Goal: Obtain resource: Obtain resource

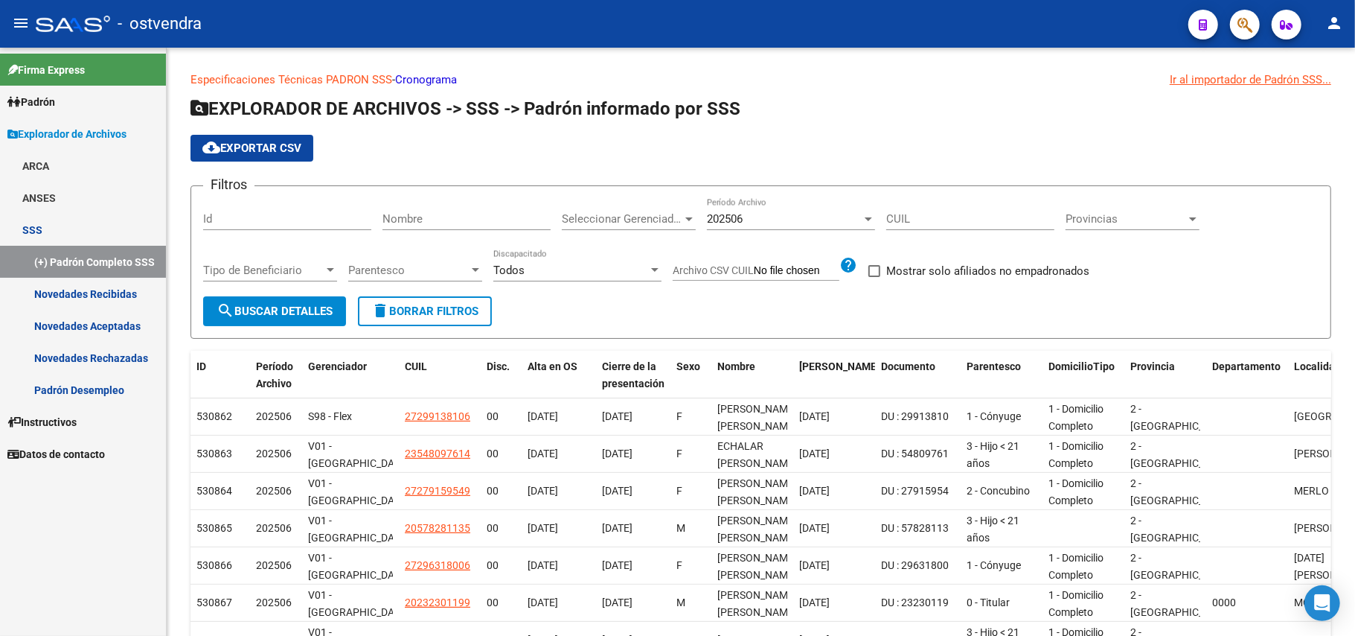
click at [107, 95] on link "Padrón" at bounding box center [83, 102] width 166 height 32
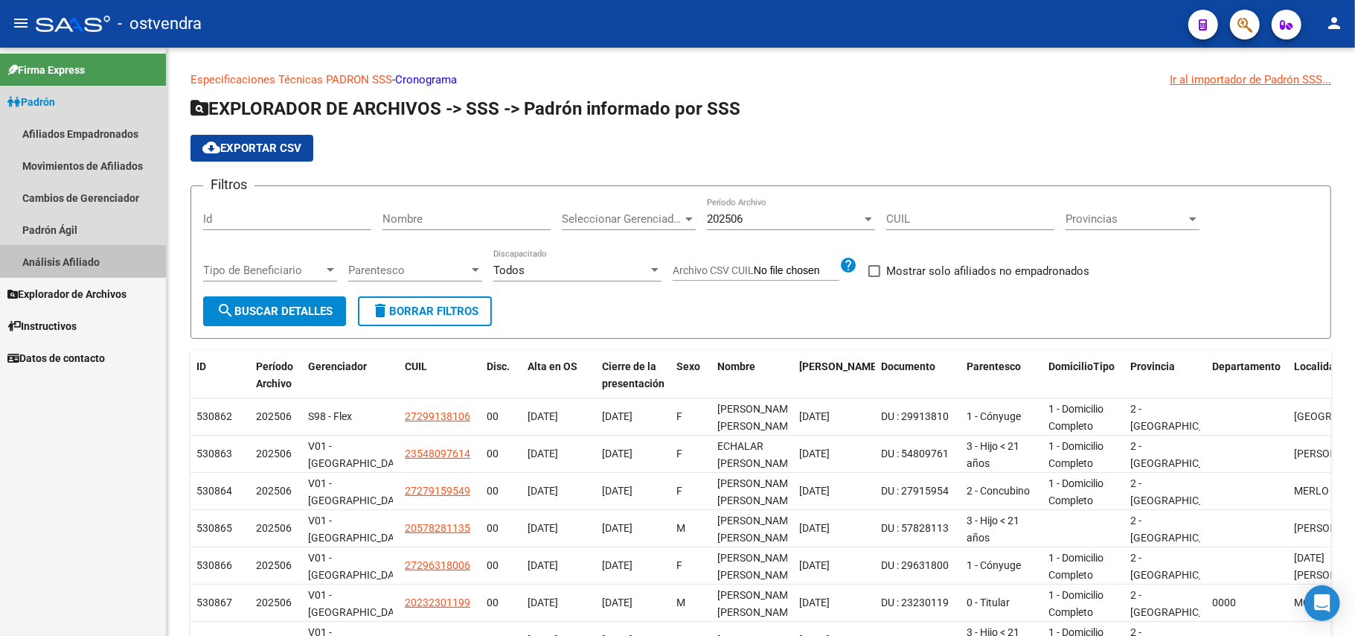
click at [63, 259] on link "Análisis Afiliado" at bounding box center [83, 262] width 166 height 32
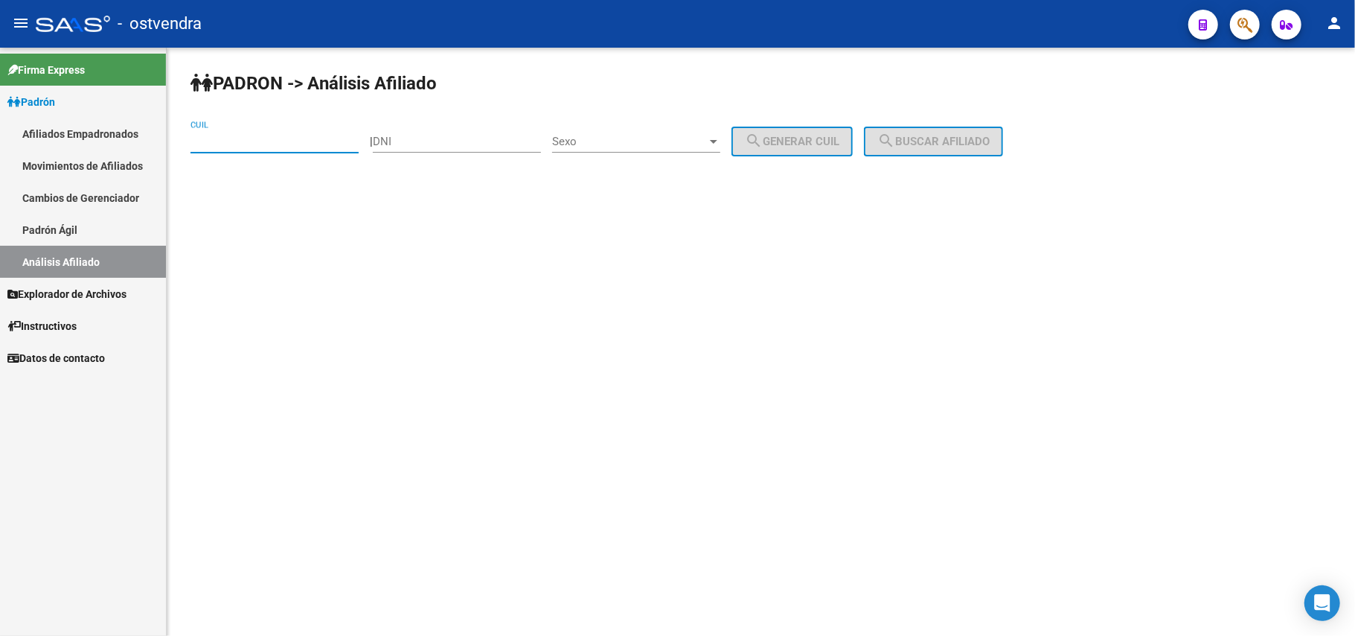
click at [244, 138] on input "CUIL" at bounding box center [275, 141] width 168 height 13
paste input "23-20073574-9"
type input "23-20073574-9"
click at [990, 144] on span "search Buscar afiliado" at bounding box center [934, 141] width 112 height 13
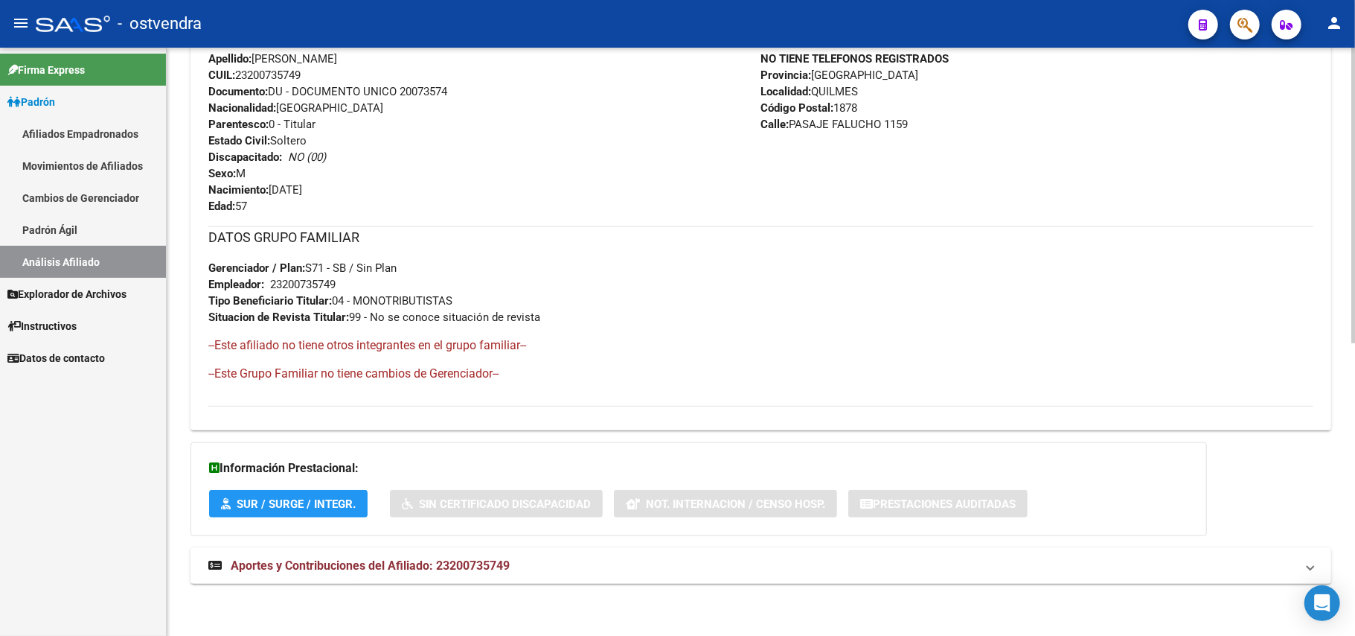
scroll to position [284, 0]
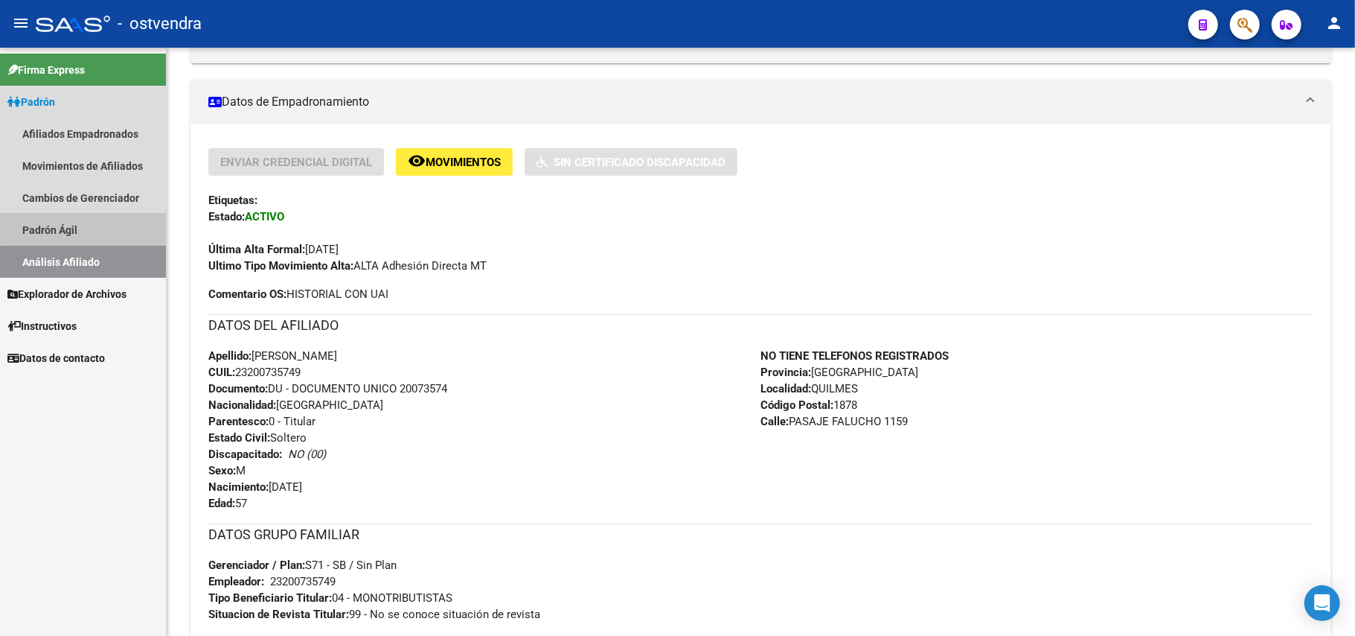
click at [102, 227] on link "Padrón Ágil" at bounding box center [83, 230] width 166 height 32
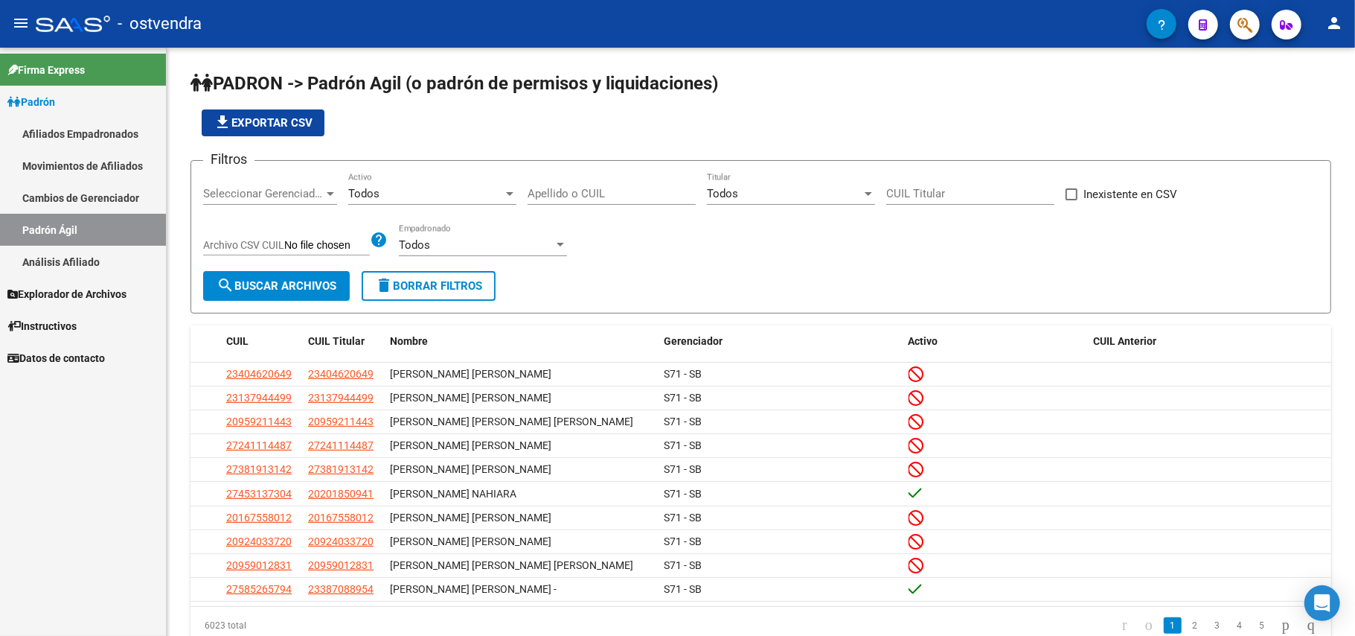
click at [103, 261] on link "Análisis Afiliado" at bounding box center [83, 262] width 166 height 32
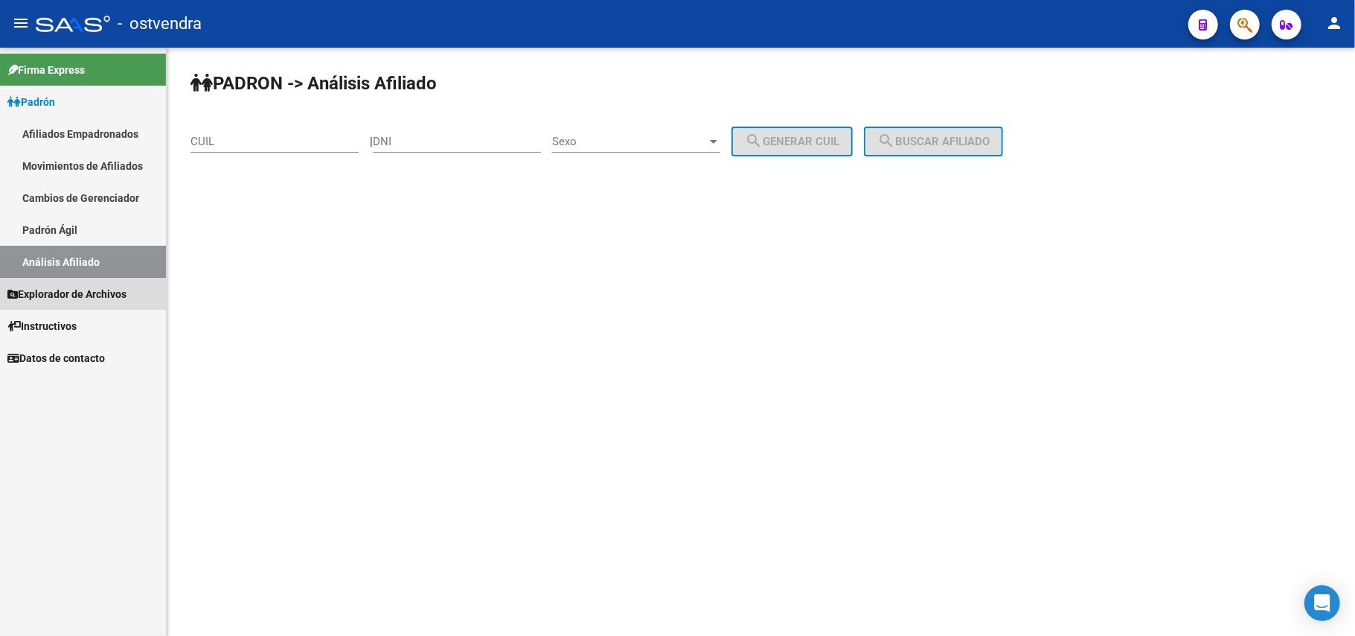
click at [91, 290] on span "Explorador de Archivos" at bounding box center [66, 294] width 119 height 16
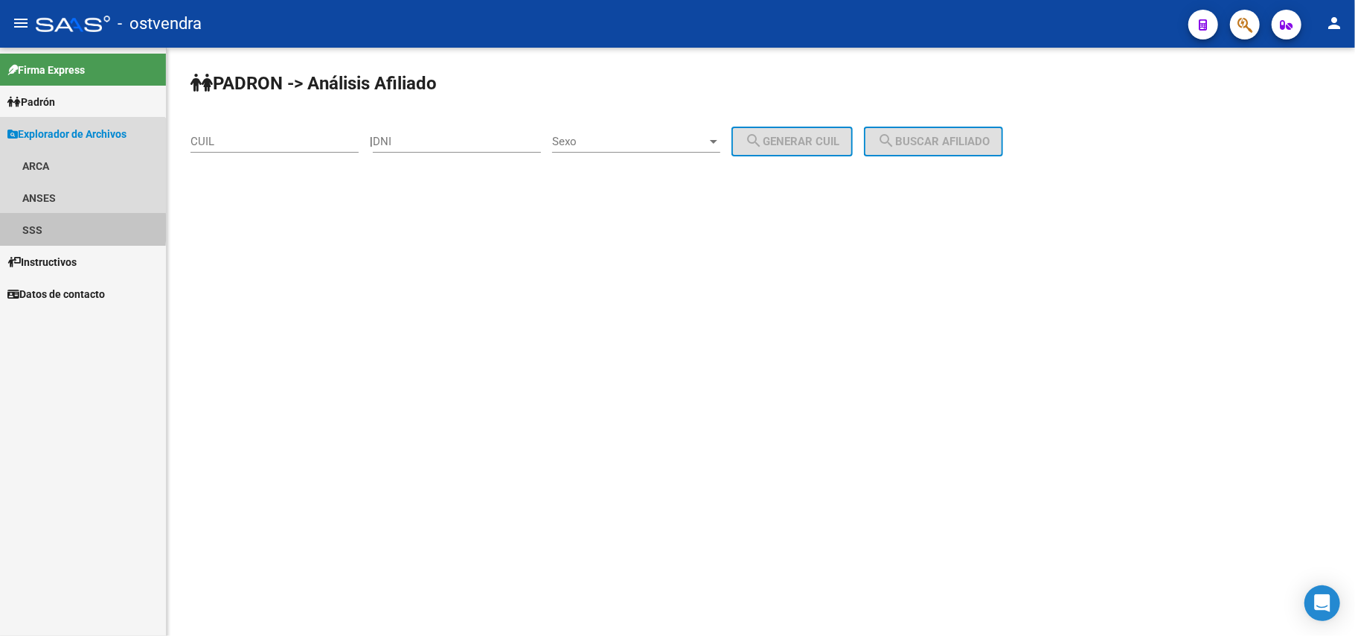
click at [36, 228] on link "SSS" at bounding box center [83, 230] width 166 height 32
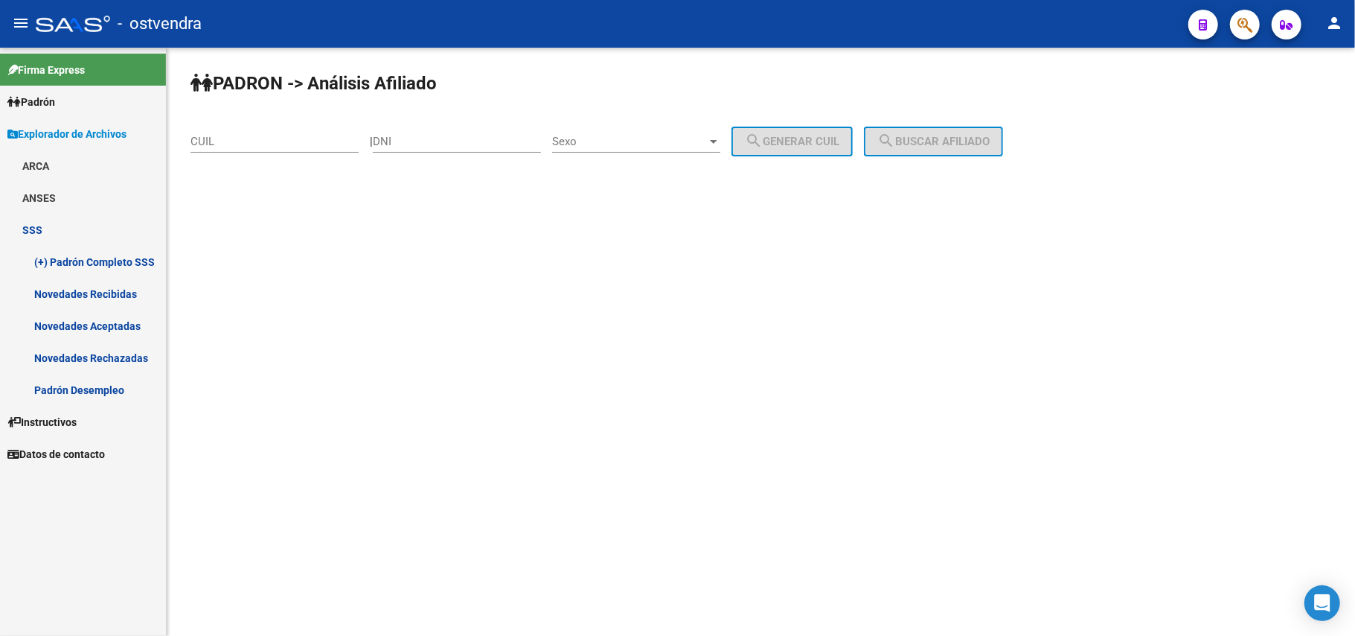
click at [81, 259] on link "(+) Padrón Completo SSS" at bounding box center [83, 262] width 166 height 32
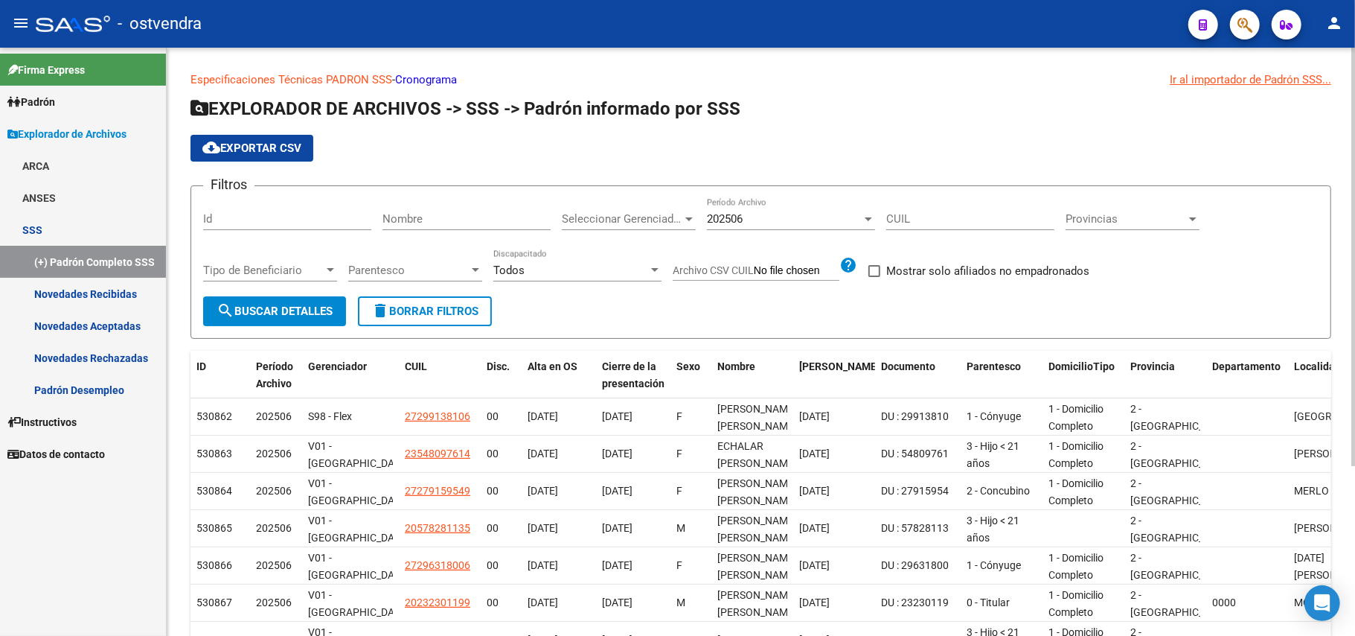
click at [359, 219] on input "Id" at bounding box center [287, 218] width 168 height 13
click at [494, 219] on input "Nombre" at bounding box center [467, 218] width 168 height 13
click at [671, 220] on span "Seleccionar Gerenciador" at bounding box center [622, 218] width 121 height 13
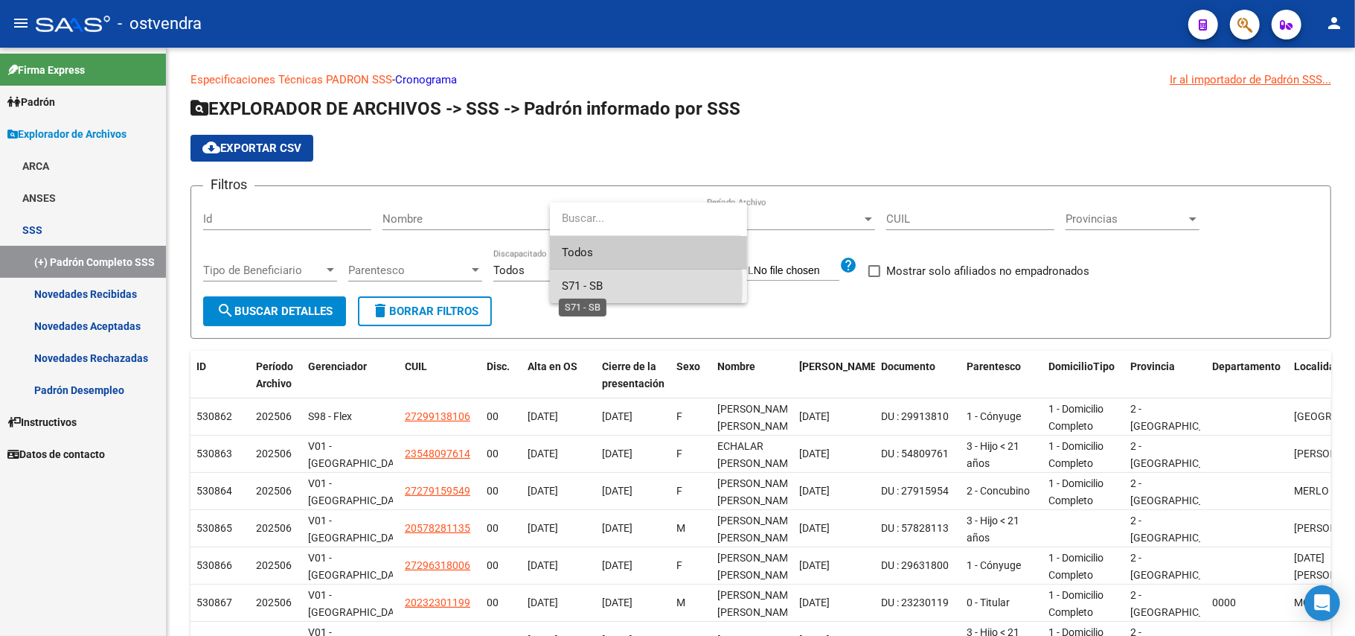
click at [578, 286] on span "S71 - SB" at bounding box center [582, 285] width 41 height 13
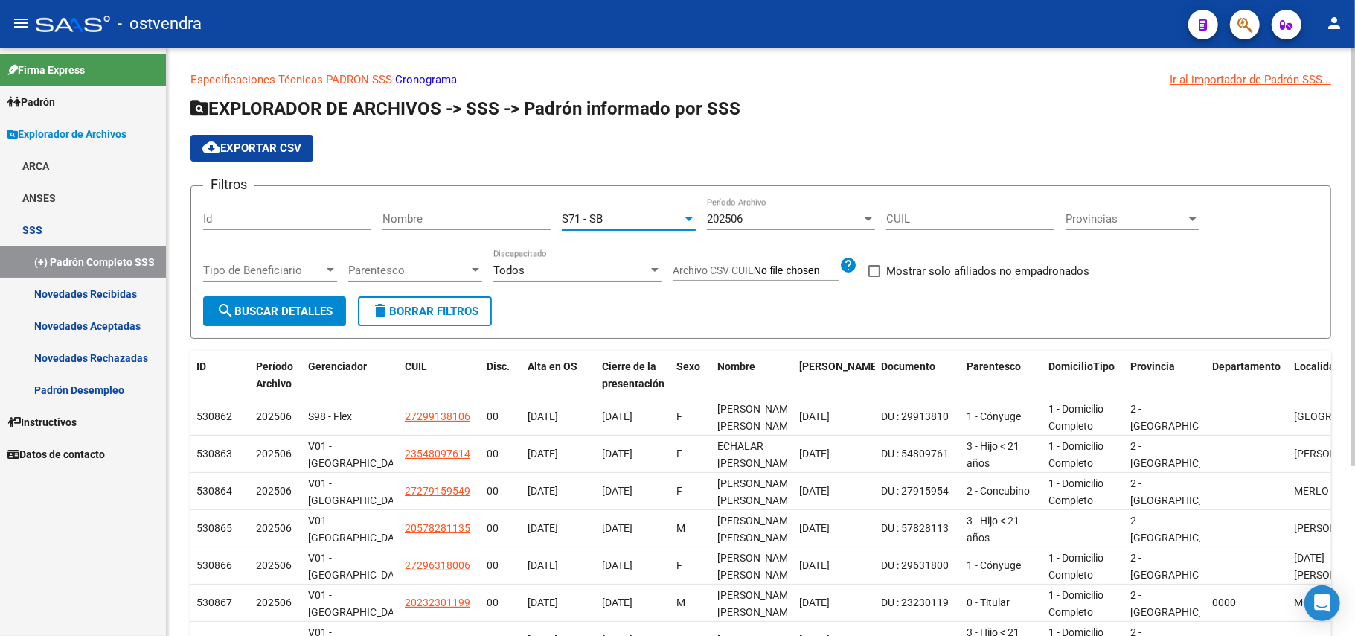
click at [873, 220] on div at bounding box center [868, 219] width 13 height 12
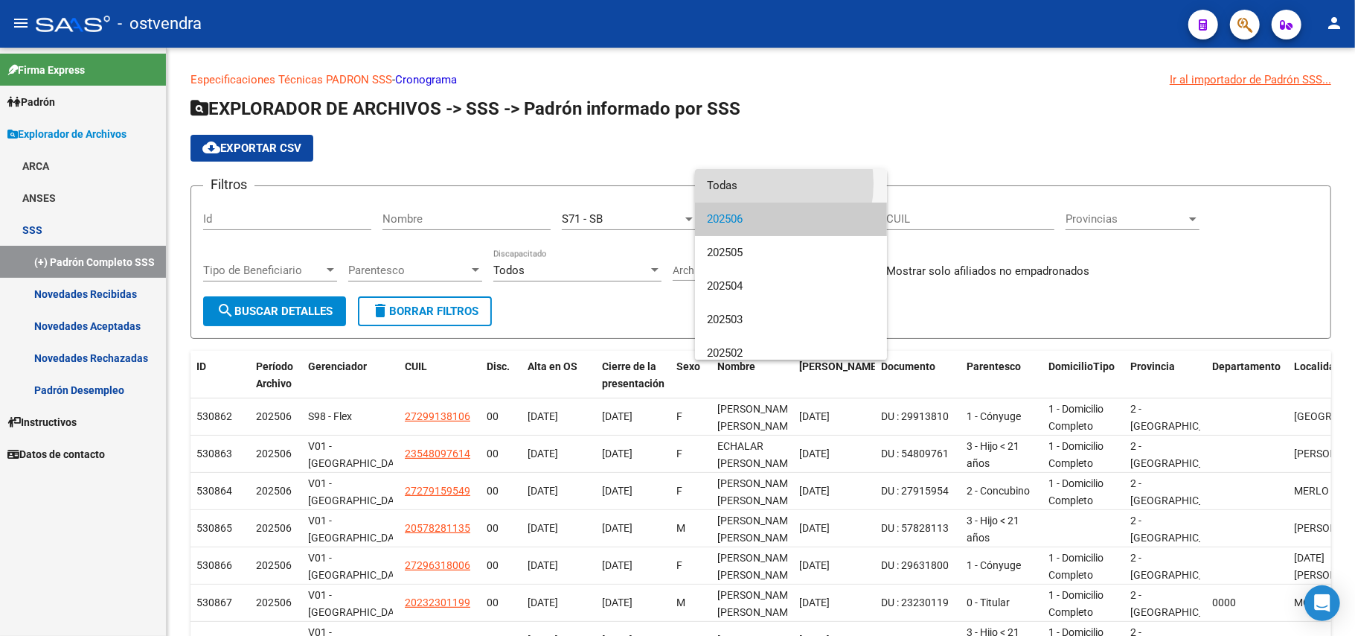
click at [754, 183] on span "Todas" at bounding box center [791, 185] width 168 height 33
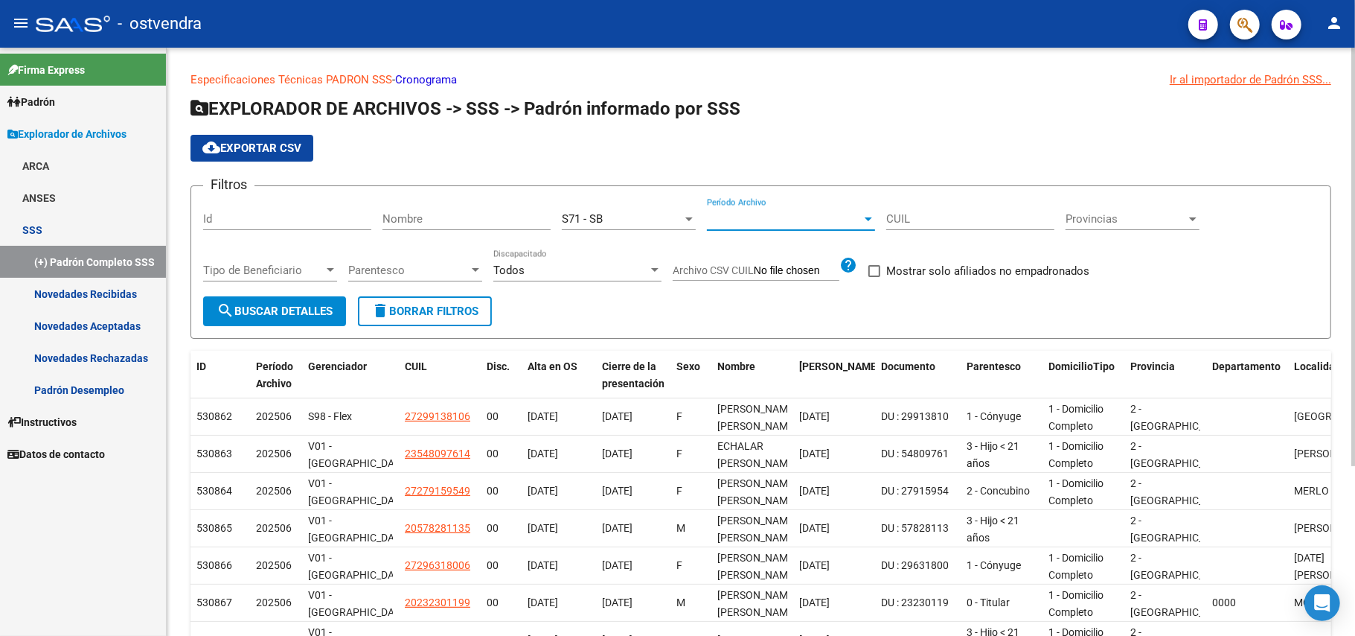
click at [860, 217] on span "Período Archivo" at bounding box center [784, 218] width 155 height 13
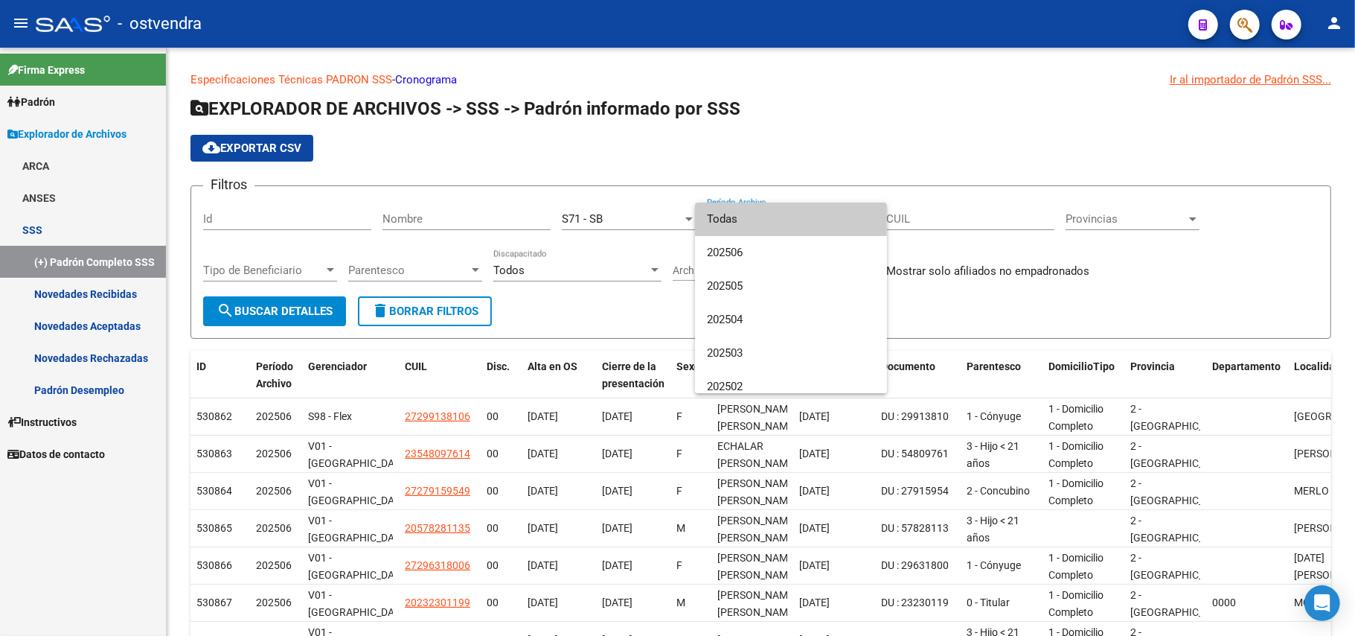
click at [758, 225] on span "Todas" at bounding box center [791, 218] width 168 height 33
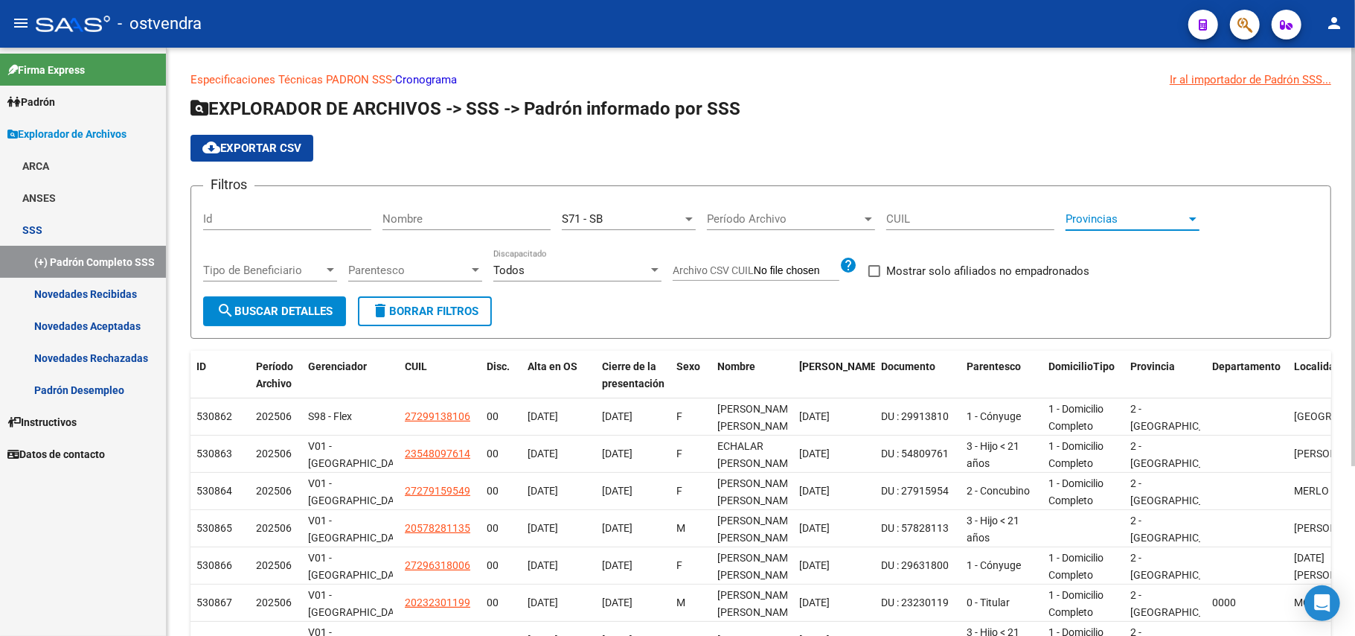
click at [1186, 221] on span "Provincias" at bounding box center [1126, 218] width 121 height 13
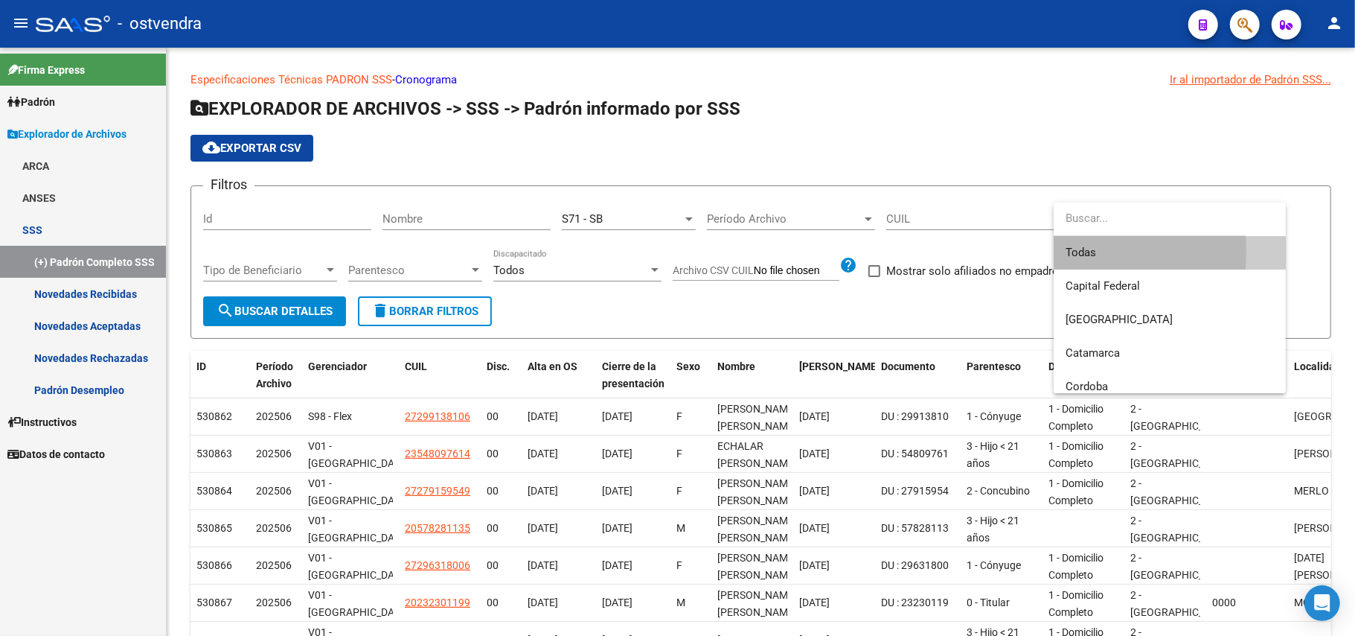
click at [1070, 250] on span "Todas" at bounding box center [1170, 252] width 208 height 33
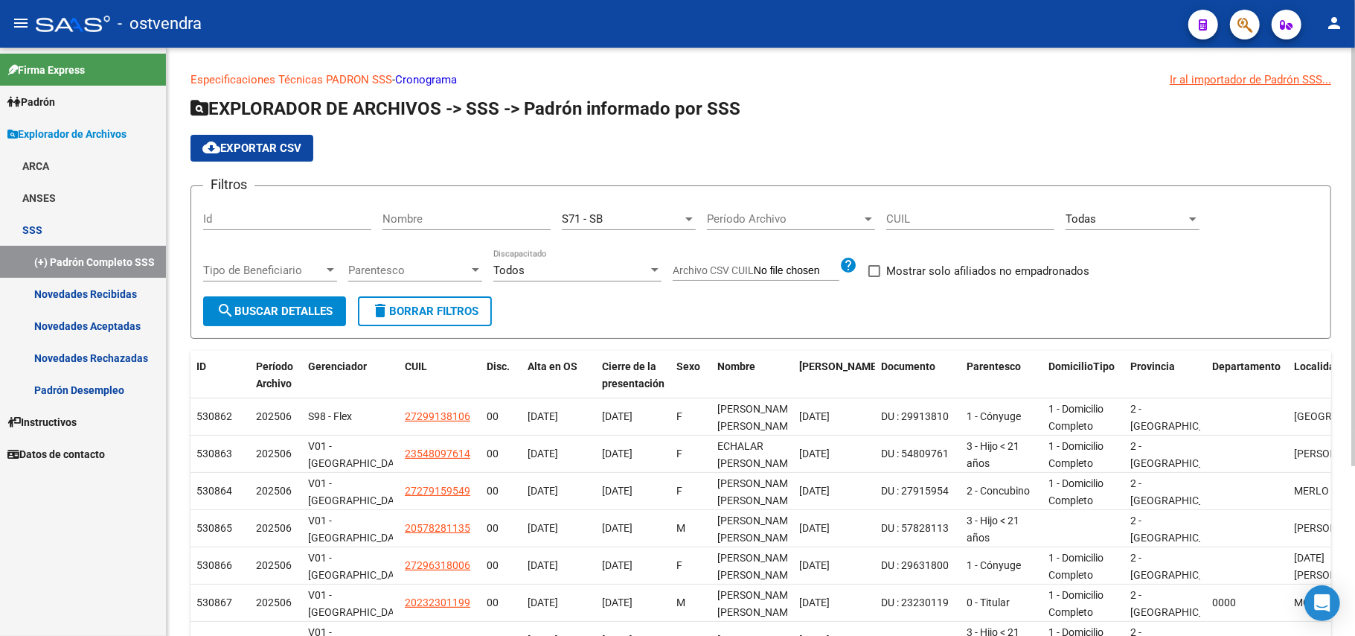
click at [814, 209] on div "Período Archivo Período Archivo" at bounding box center [791, 214] width 168 height 32
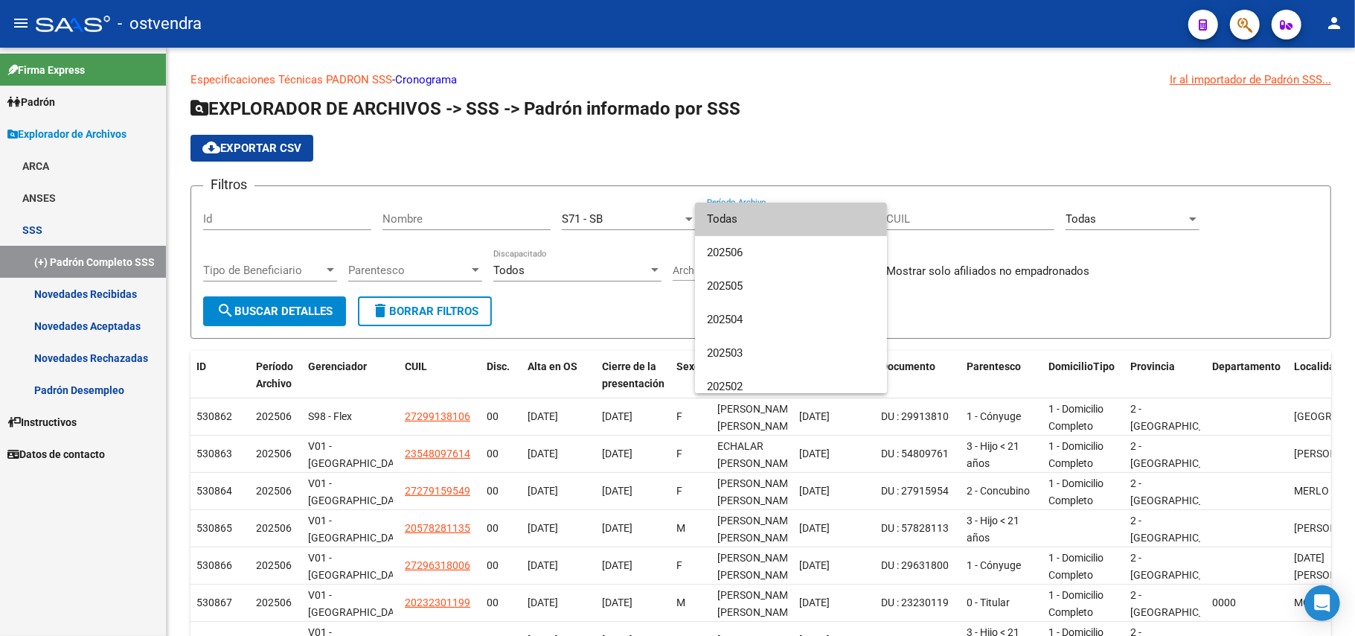
click at [811, 224] on span "Todas" at bounding box center [791, 218] width 168 height 33
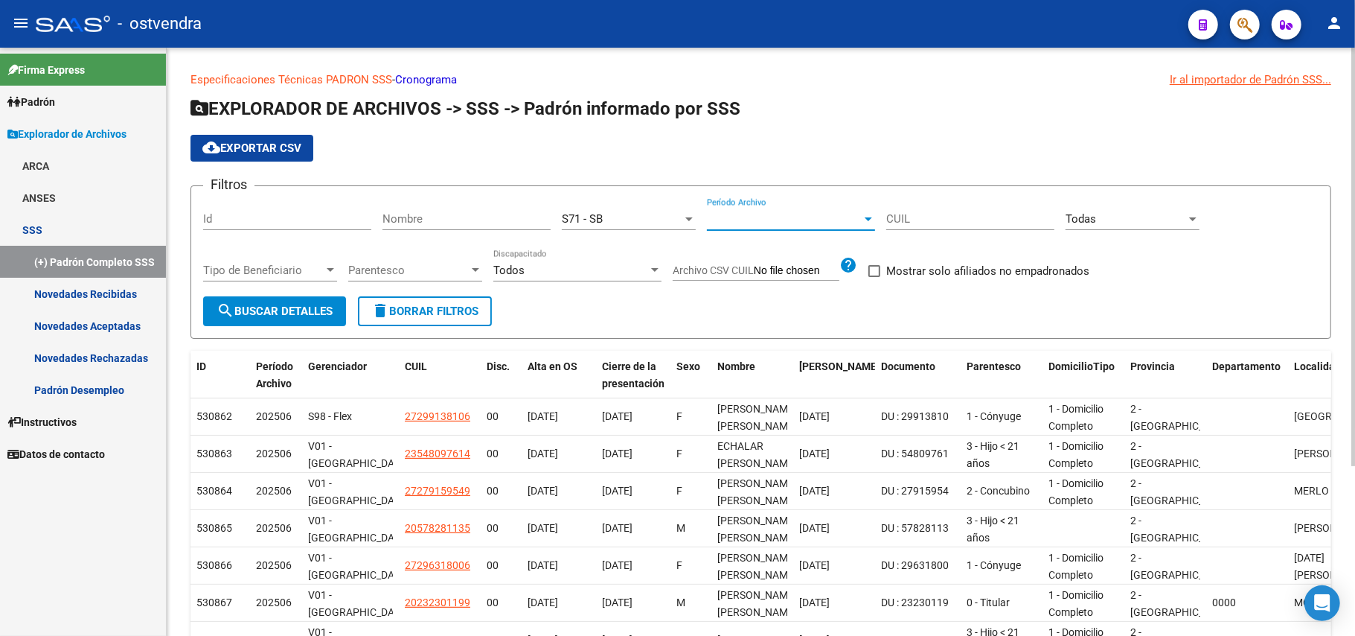
click at [476, 269] on div at bounding box center [475, 270] width 7 height 4
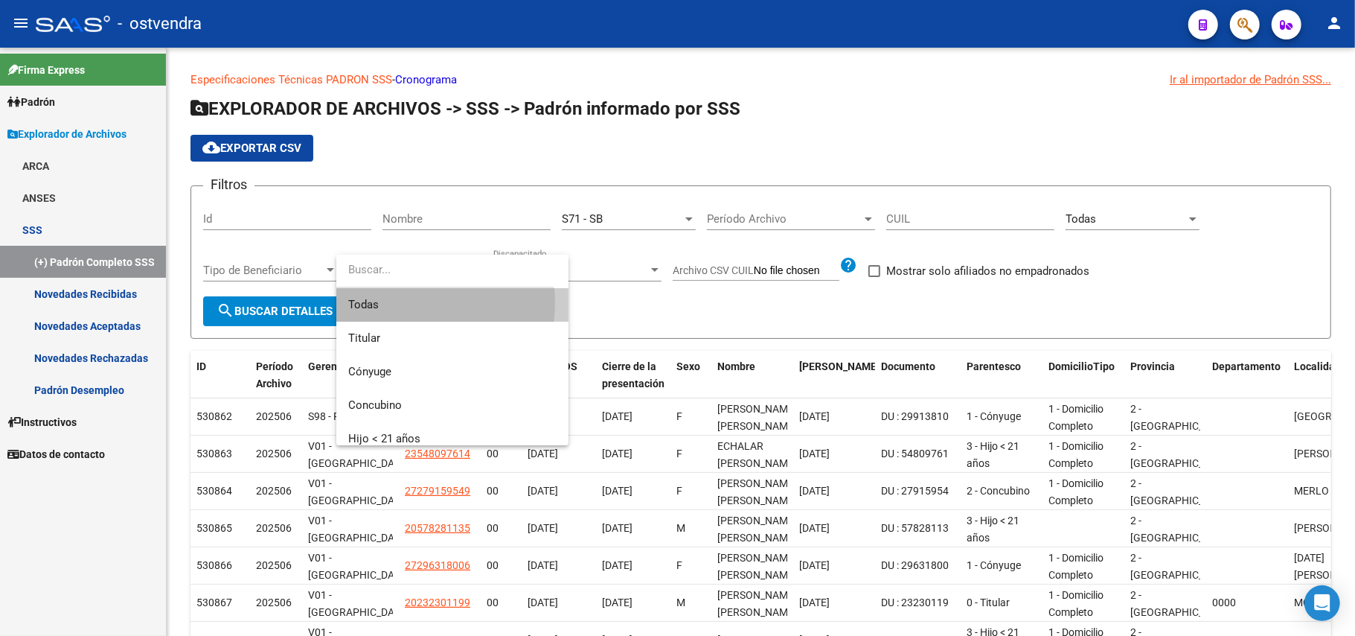
click at [403, 302] on span "Todas" at bounding box center [452, 304] width 208 height 33
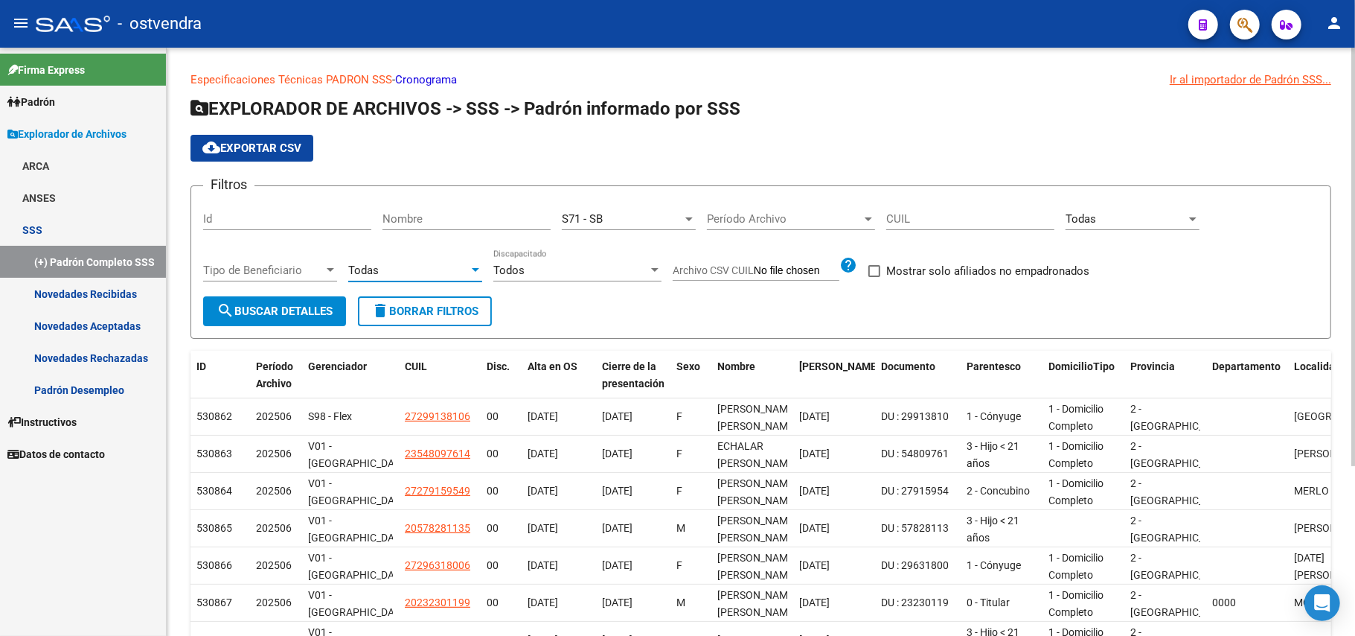
click at [869, 222] on div at bounding box center [868, 219] width 13 height 12
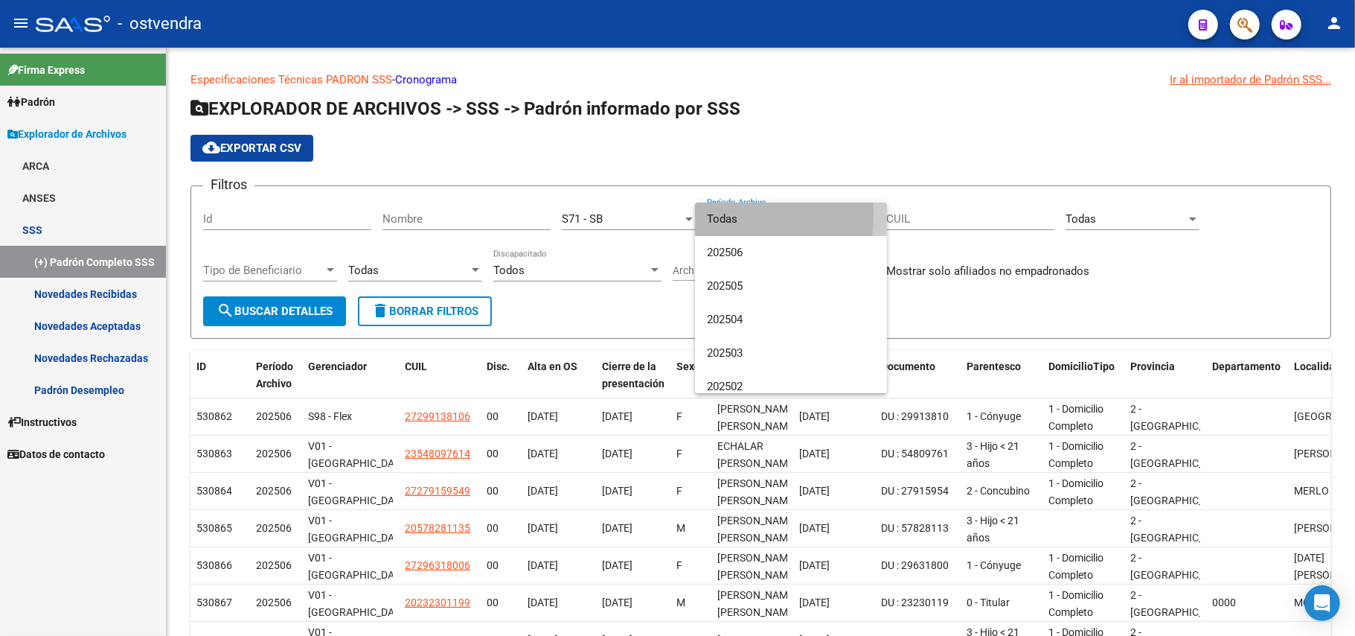
click at [703, 214] on mat-option "Todas" at bounding box center [791, 218] width 192 height 33
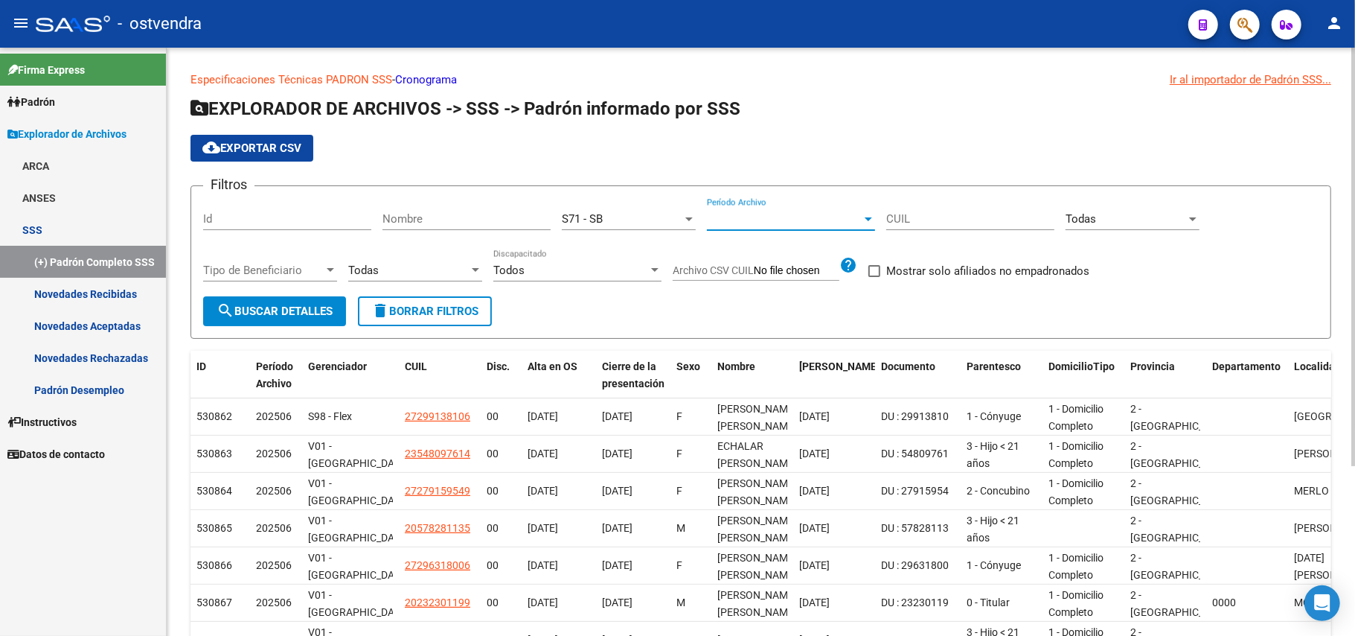
click at [324, 269] on span "Tipo de Beneficiario" at bounding box center [263, 269] width 121 height 13
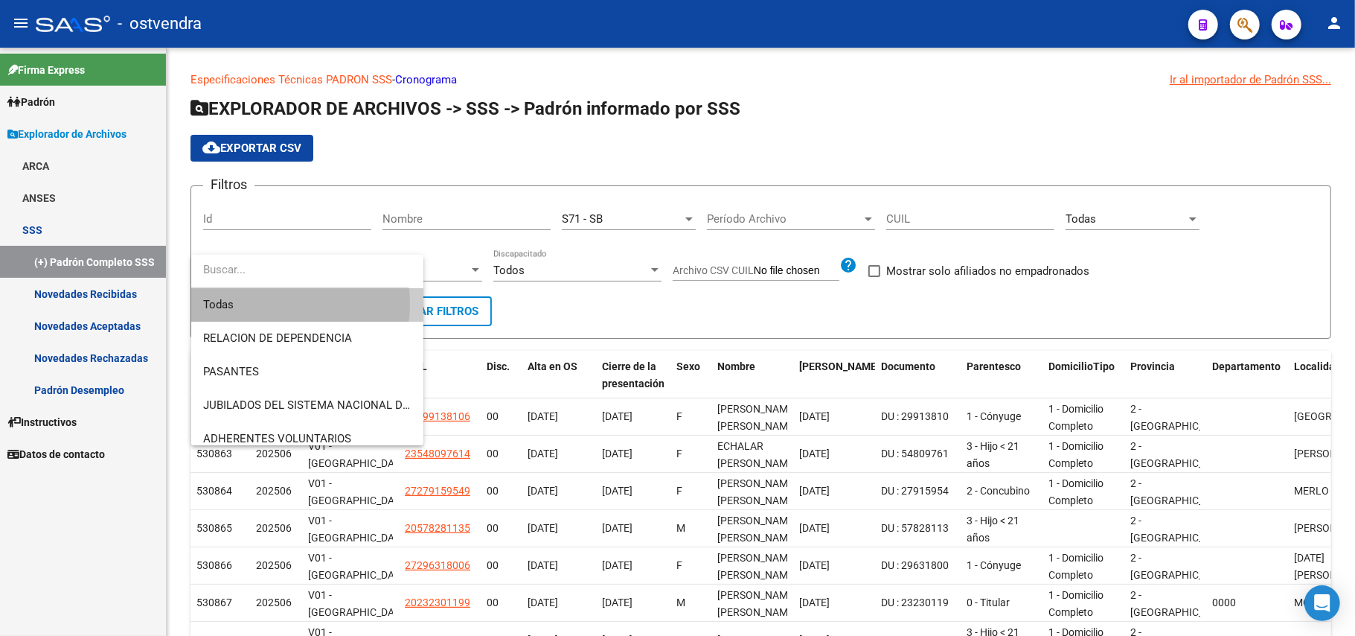
drag, startPoint x: 269, startPoint y: 304, endPoint x: 365, endPoint y: 287, distance: 97.4
click at [269, 304] on span "Todas" at bounding box center [307, 304] width 208 height 33
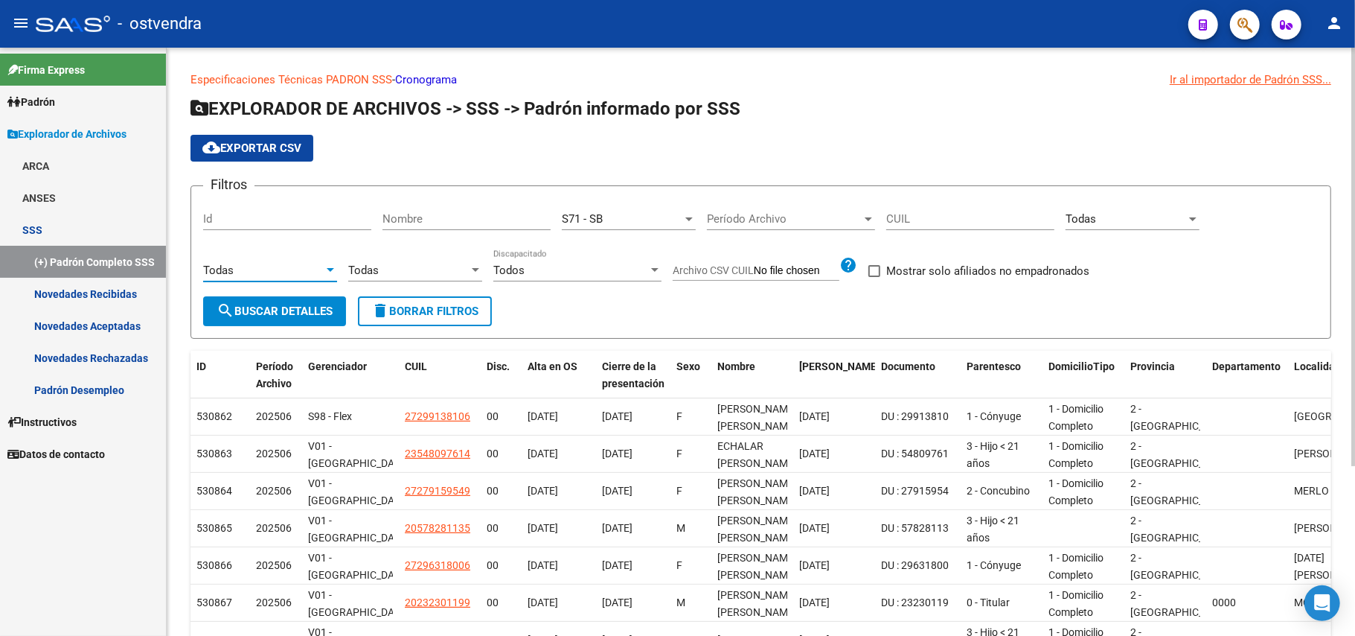
click at [272, 307] on span "search Buscar Detalles" at bounding box center [275, 310] width 116 height 13
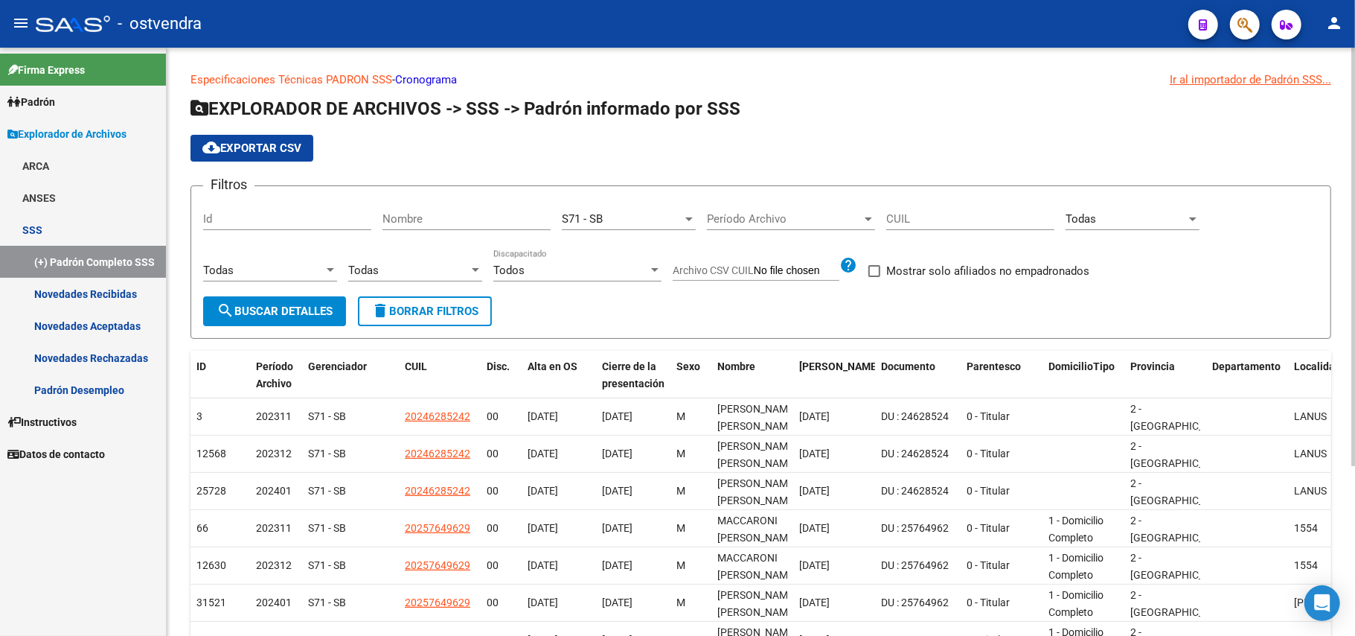
click at [876, 220] on div "Filtros Id Nombre S71 - SB Seleccionar Gerenciador Período Archivo Período Arch…" at bounding box center [761, 247] width 1116 height 98
click at [864, 223] on div at bounding box center [868, 219] width 13 height 12
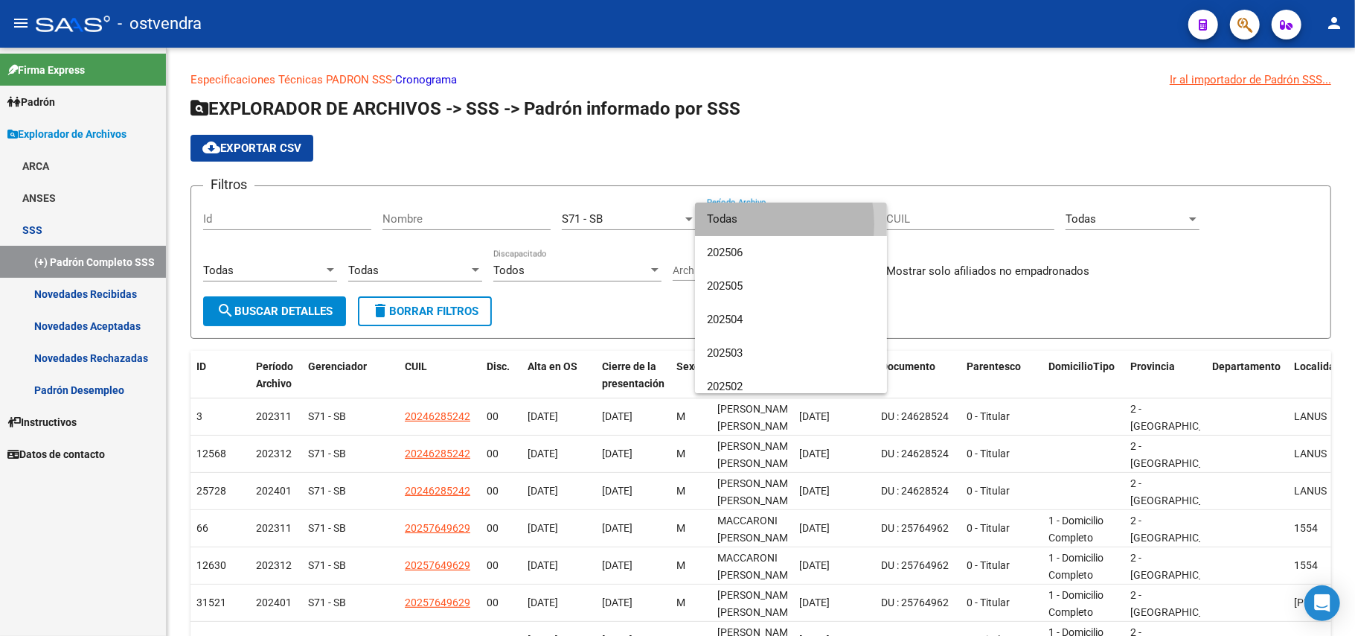
click at [744, 224] on span "Todas" at bounding box center [791, 218] width 168 height 33
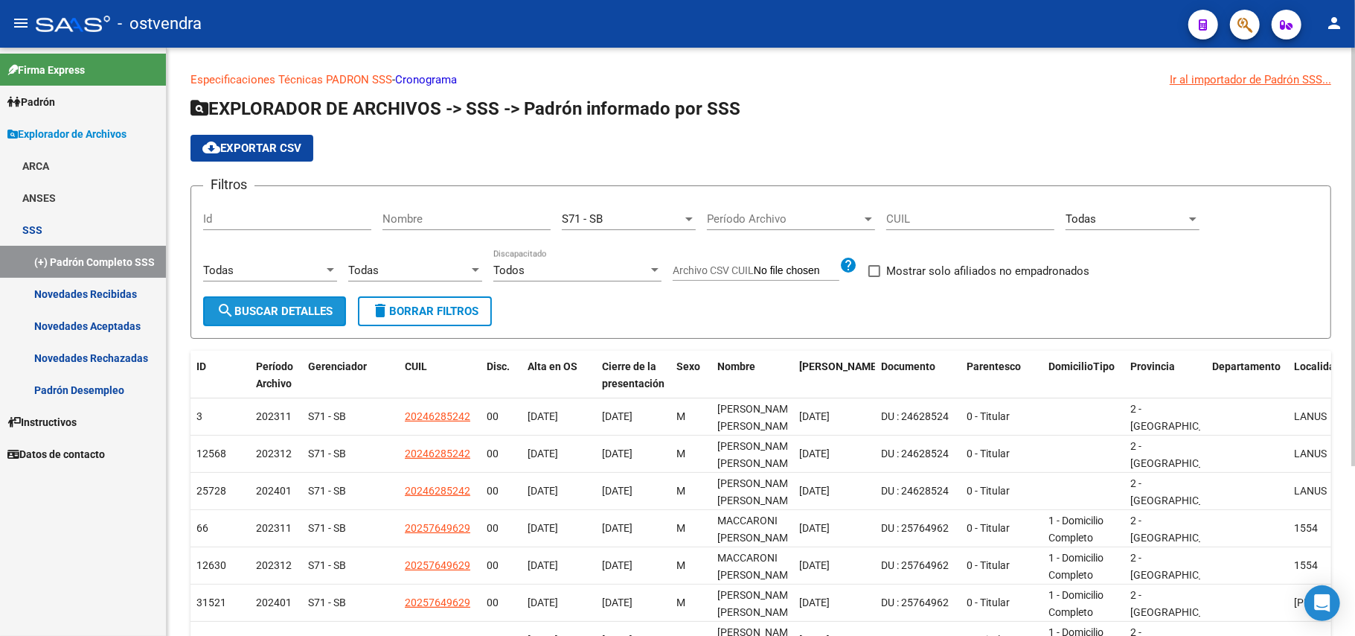
click at [269, 311] on span "search Buscar Detalles" at bounding box center [275, 310] width 116 height 13
click at [269, 141] on span "cloud_download Exportar CSV" at bounding box center [251, 147] width 99 height 13
